Goal: Transaction & Acquisition: Purchase product/service

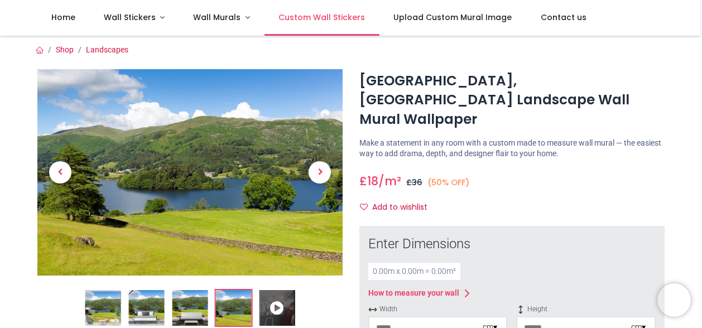
scroll to position [287, 0]
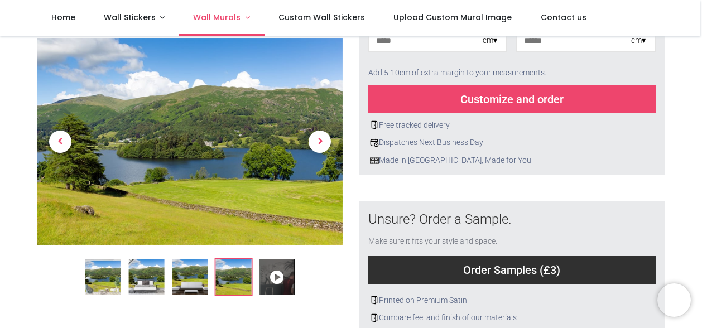
click at [218, 18] on span "Wall Murals" at bounding box center [216, 17] width 47 height 11
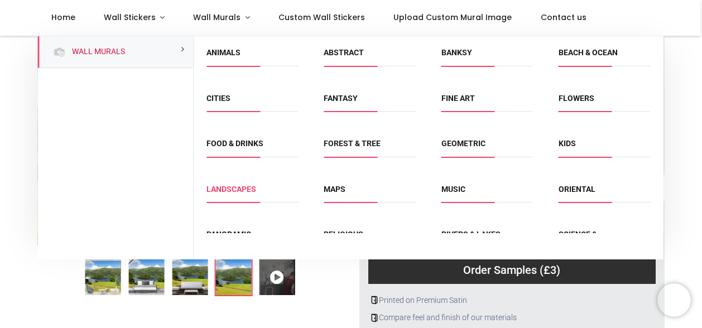
click at [224, 187] on link "Landscapes" at bounding box center [231, 189] width 50 height 9
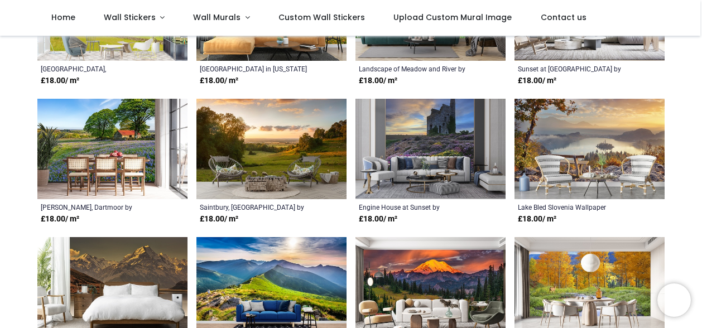
scroll to position [491, 0]
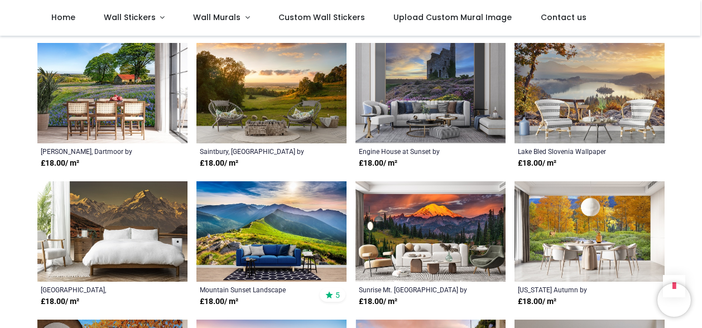
click at [307, 213] on img at bounding box center [271, 231] width 150 height 100
